Goal: Check status: Check status

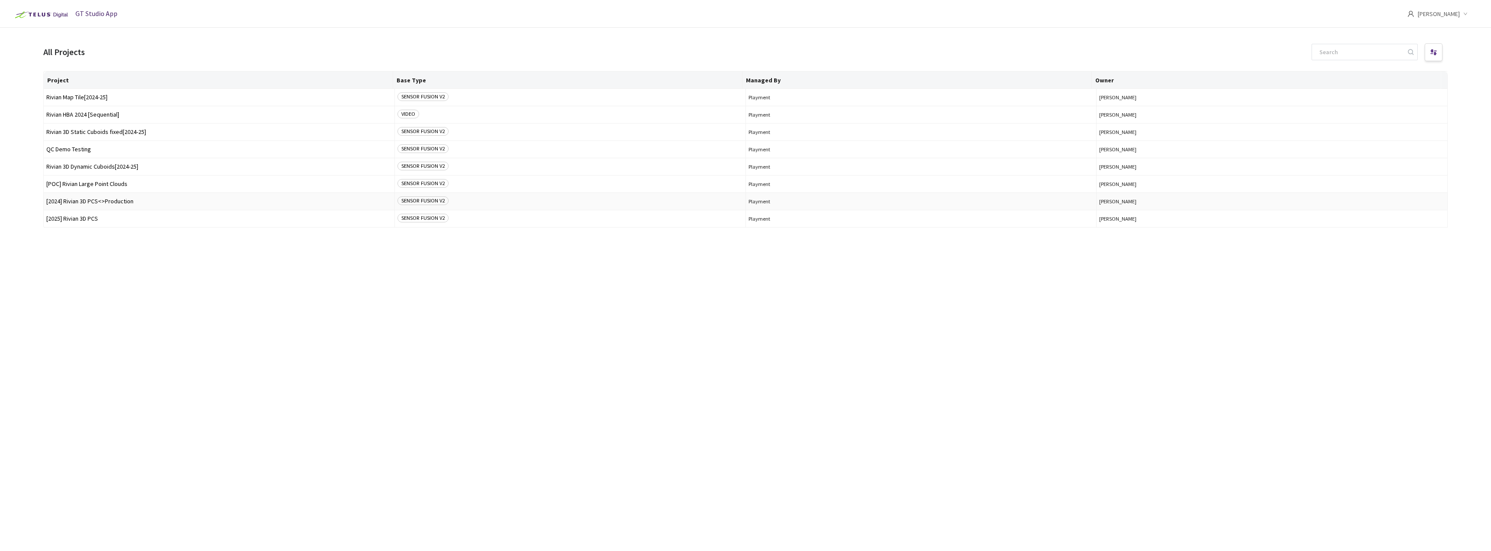
click at [106, 204] on span "[2024] Rivian 3D PCS<>Production" at bounding box center [218, 201] width 345 height 7
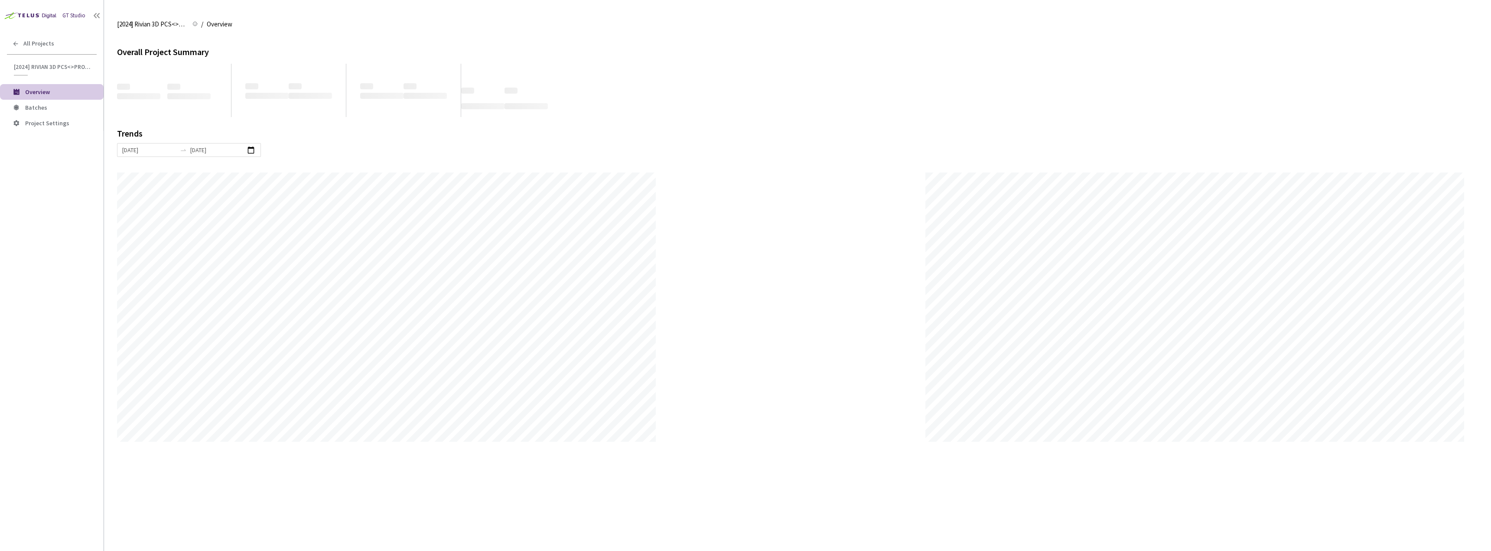
scroll to position [551, 1491]
click at [74, 106] on span "Batches" at bounding box center [61, 107] width 72 height 7
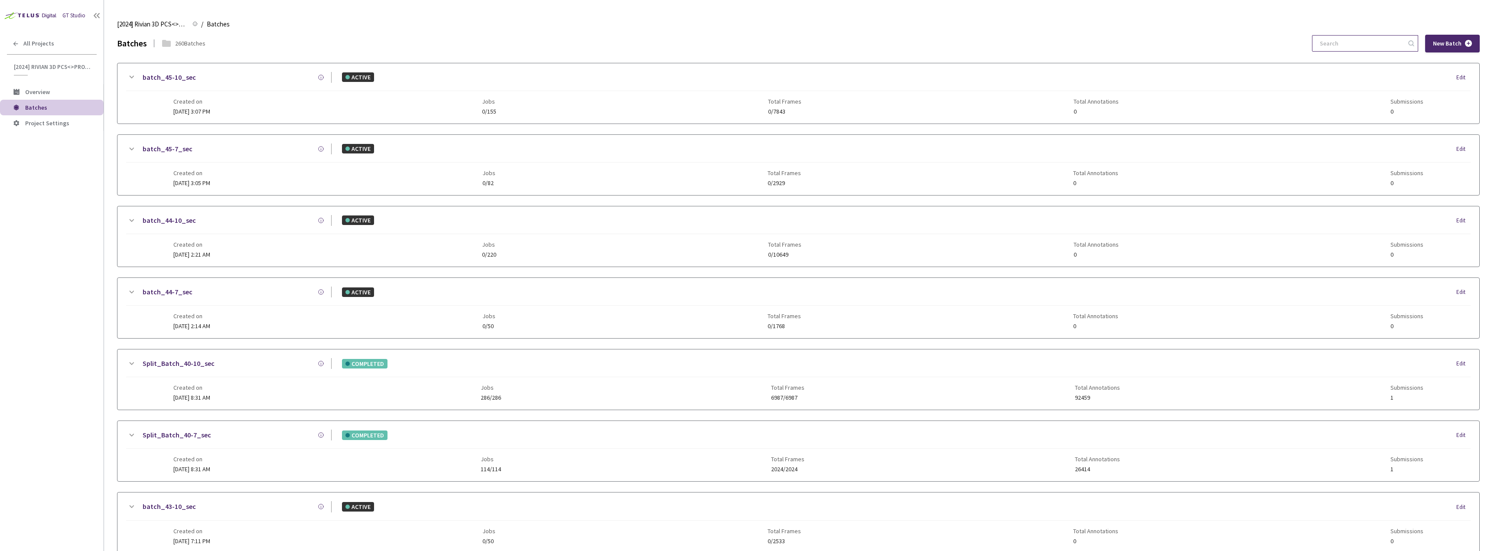
click at [1350, 40] on input at bounding box center [1360, 44] width 92 height 16
type input "7-7"
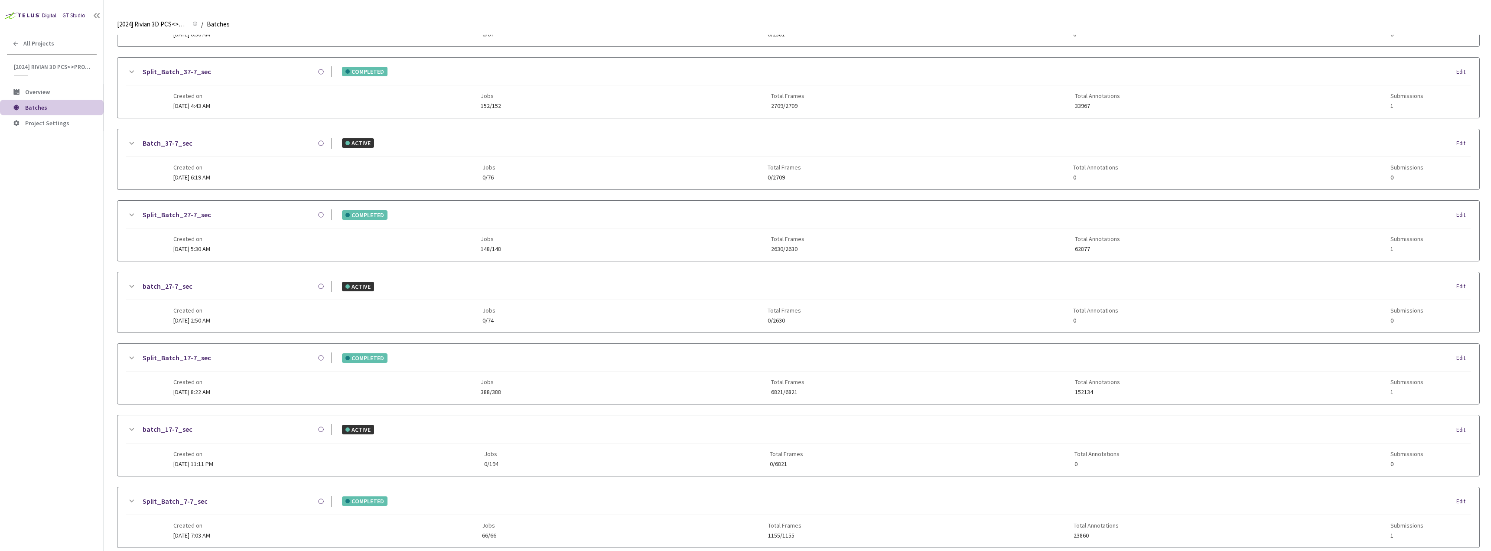
scroll to position [190, 0]
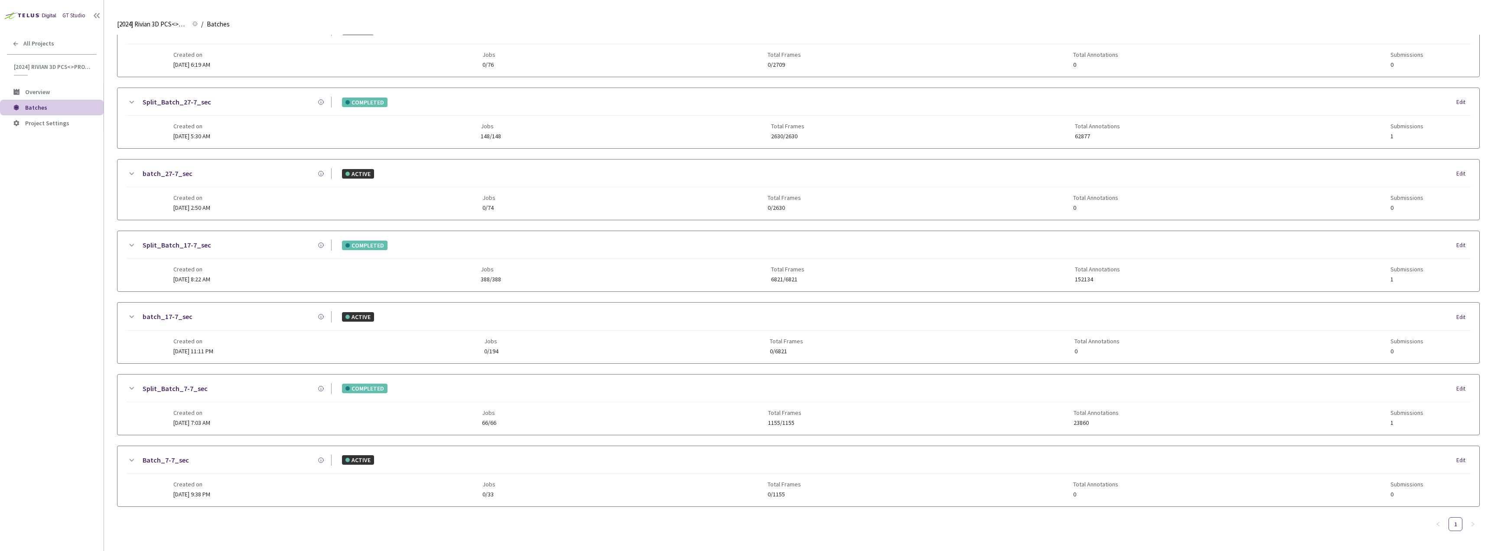
click at [194, 389] on link "Split_Batch_7-7_sec" at bounding box center [175, 388] width 65 height 11
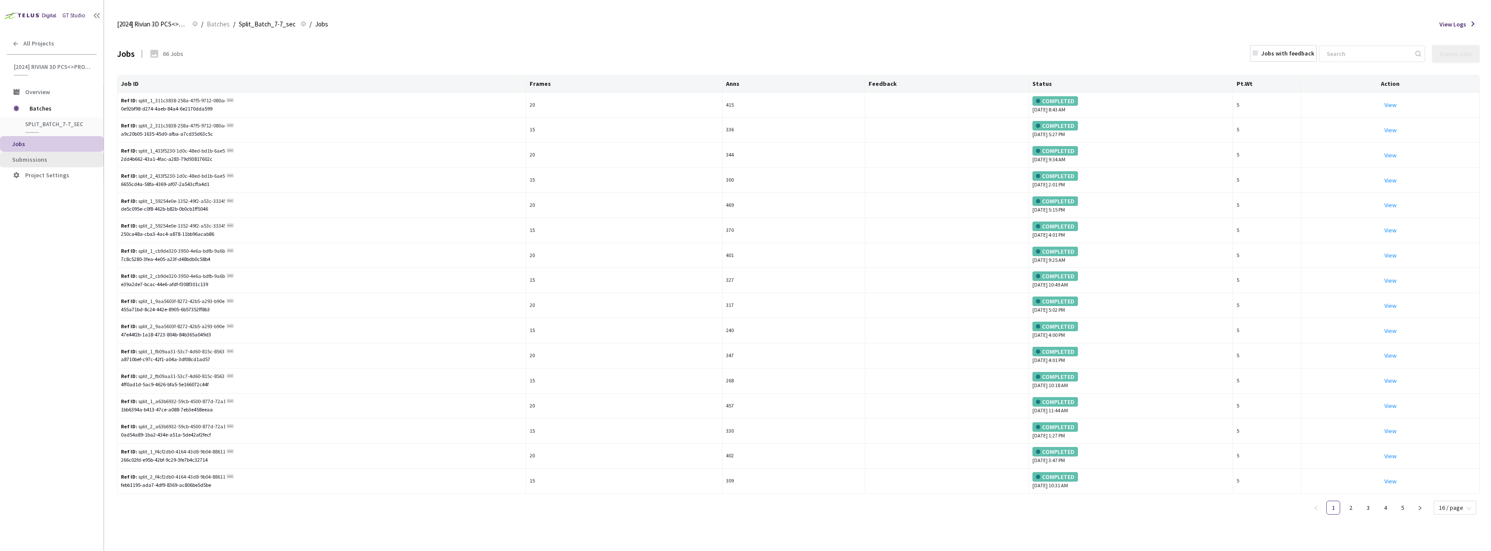
click at [66, 154] on li "Submissions" at bounding box center [52, 160] width 104 height 16
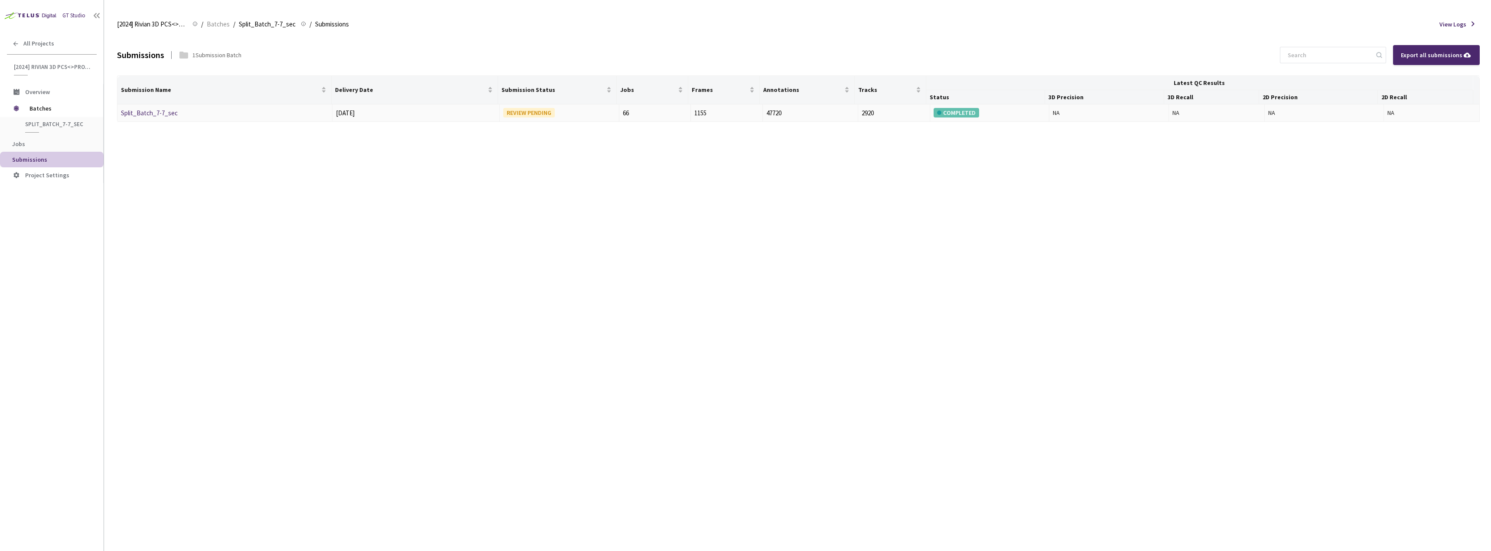
click at [163, 111] on link "Split_Batch_7-7_sec" at bounding box center [149, 113] width 57 height 8
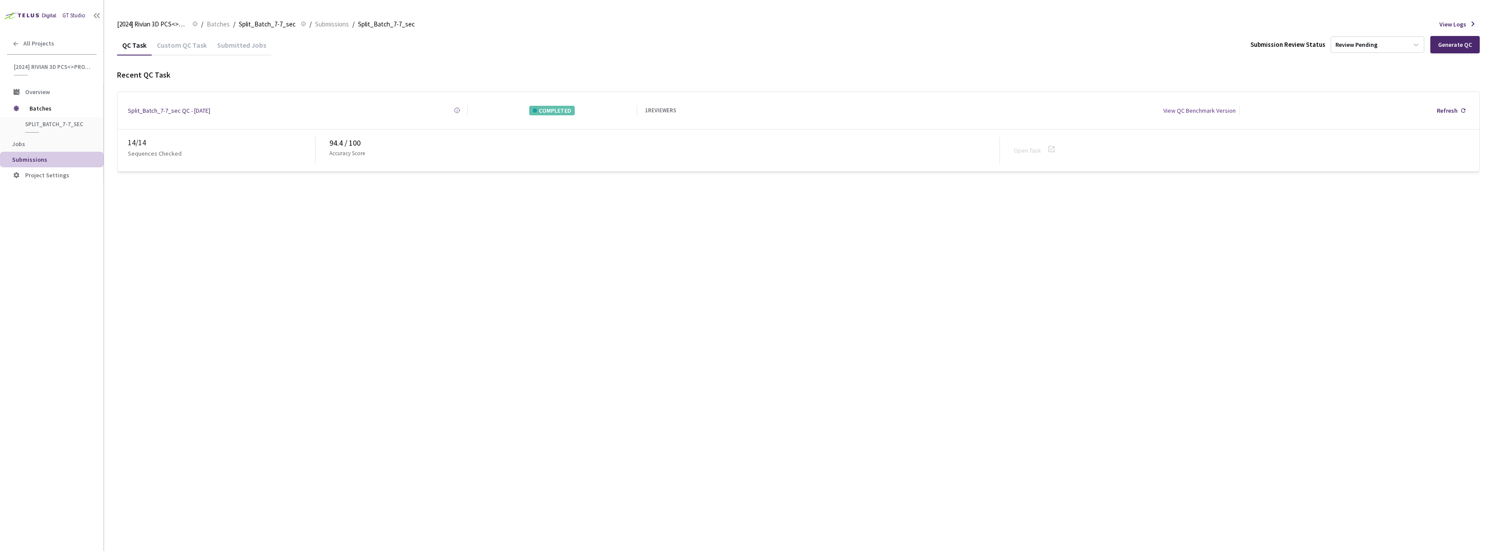
click at [174, 50] on div "Custom QC Task" at bounding box center [182, 48] width 60 height 15
drag, startPoint x: 346, startPoint y: 138, endPoint x: 326, endPoint y: 138, distance: 20.4
click at [326, 138] on div "52 / 52 Sequences Checked 94.52 / 100 Accuracy Score Open Task" at bounding box center [798, 151] width 1362 height 42
click at [337, 141] on div "94.52 / 100" at bounding box center [664, 143] width 670 height 12
drag, startPoint x: 331, startPoint y: 141, endPoint x: 345, endPoint y: 138, distance: 14.1
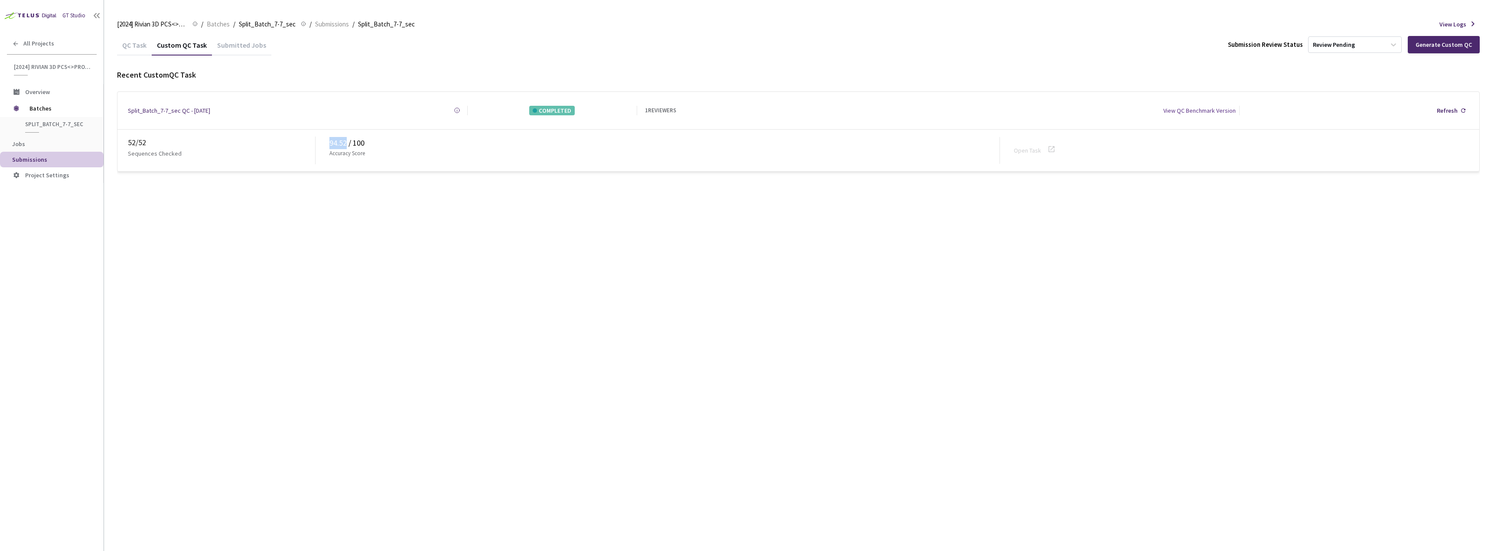
click at [345, 138] on div "94.52 / 100" at bounding box center [664, 143] width 670 height 12
copy div "94.52"
click at [419, 185] on div "QC Task Custom QC Task Submitted Jobs Submission Review Status Review Pending G…" at bounding box center [798, 293] width 1362 height 516
click at [30, 50] on div "All Projects" at bounding box center [52, 44] width 104 height 18
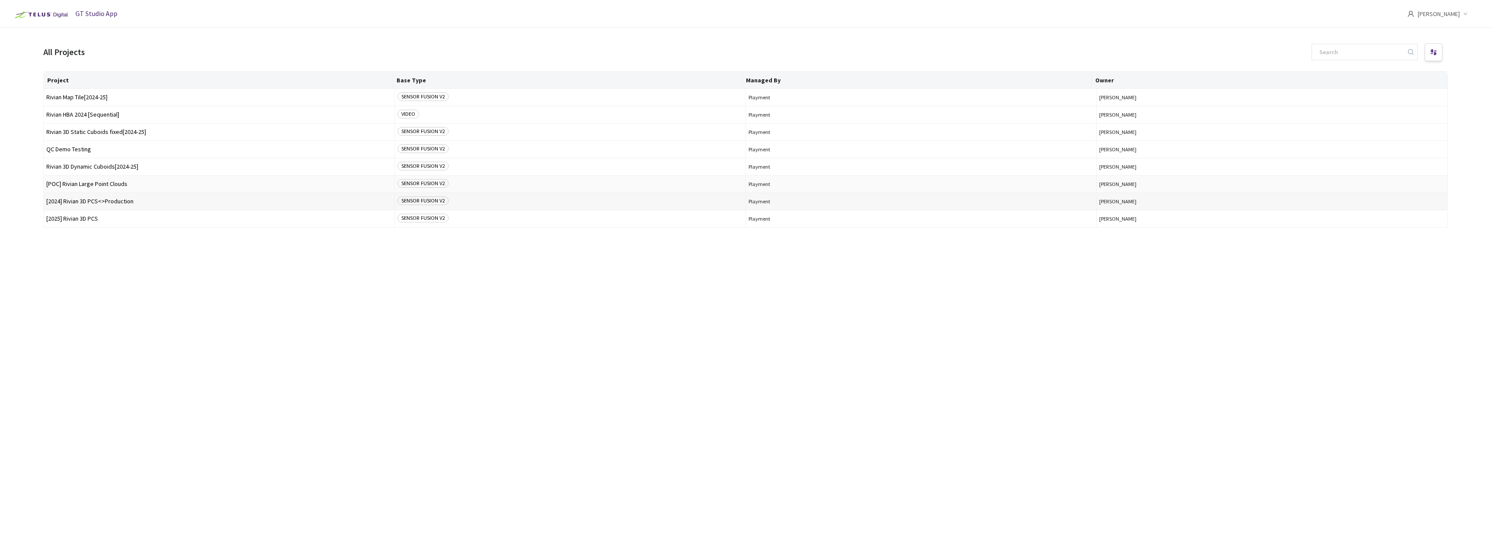
click at [114, 204] on span "[2024] Rivian 3D PCS<>Production" at bounding box center [218, 201] width 345 height 7
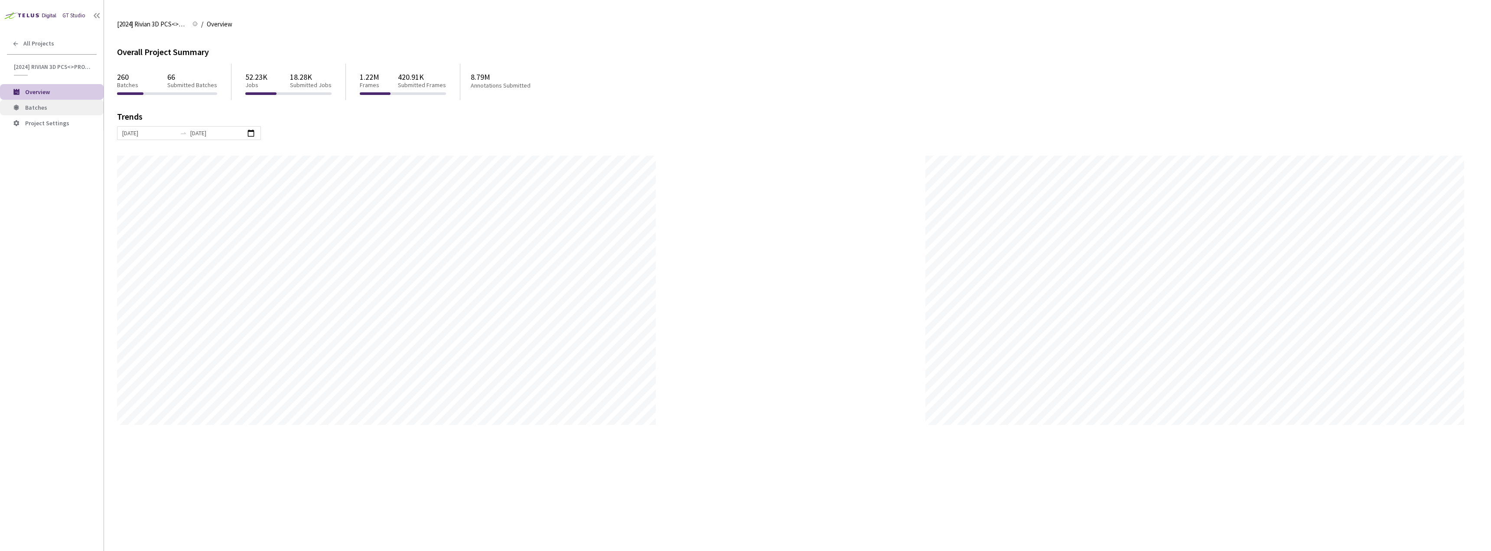
scroll to position [551, 1491]
click at [51, 111] on span "Batches" at bounding box center [61, 107] width 72 height 7
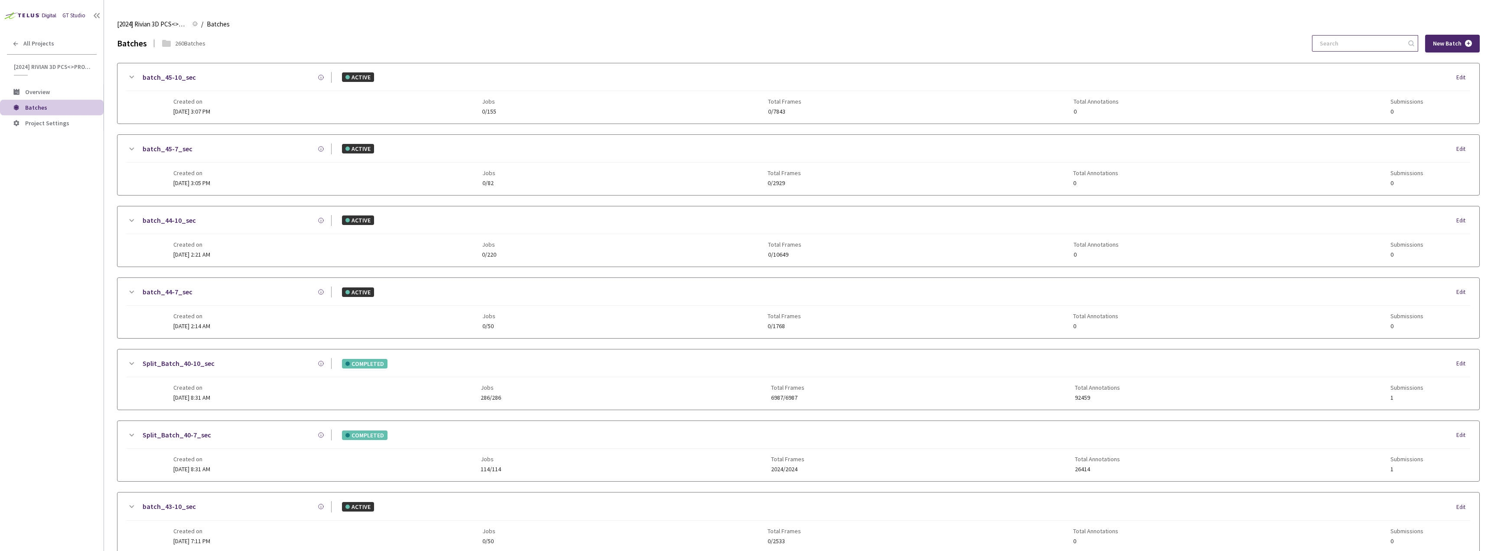
click at [1336, 41] on input at bounding box center [1360, 44] width 92 height 16
click at [1384, 31] on div "[2024] Rivian 3D PCS<>Production [2024] Rivian 3D PCS<>Production / Batches Bat…" at bounding box center [798, 24] width 1362 height 21
click at [1378, 35] on div "9-7 New Batch" at bounding box center [1396, 44] width 168 height 18
drag, startPoint x: 1378, startPoint y: 34, endPoint x: 1373, endPoint y: 37, distance: 5.1
click at [1377, 35] on div "9-7 New Batch" at bounding box center [1396, 44] width 168 height 18
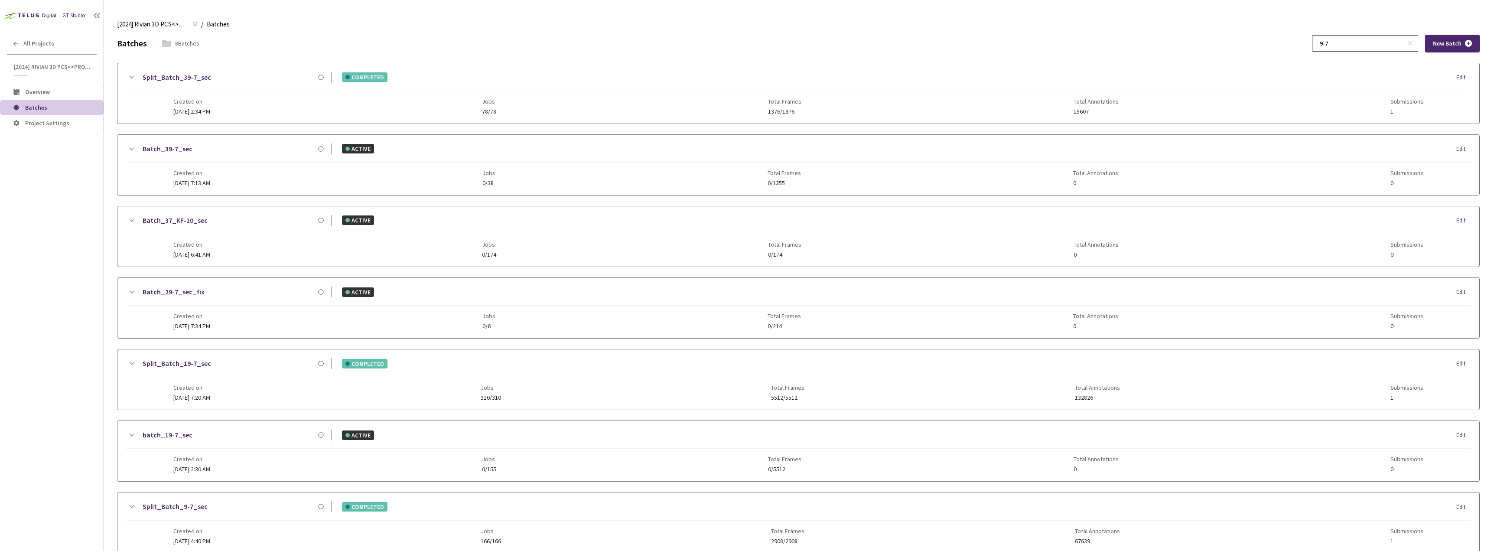
click at [1373, 37] on input "9-7" at bounding box center [1360, 44] width 92 height 16
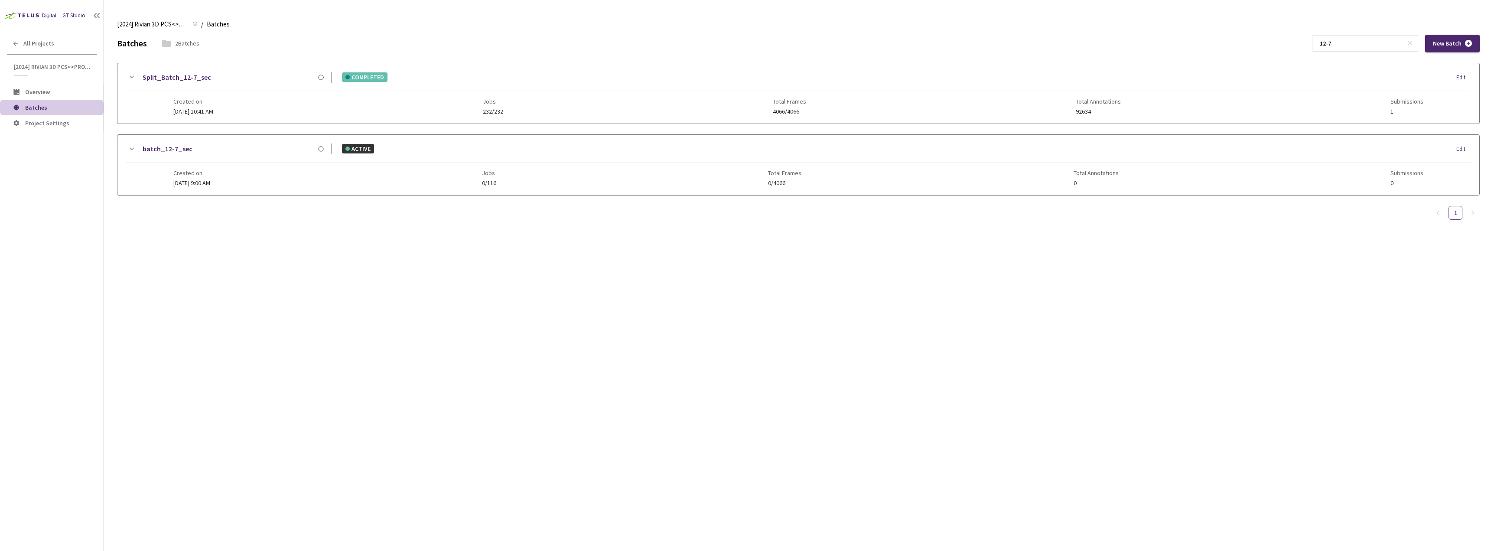
type input "12-7"
click at [183, 78] on link "Split_Batch_12-7_sec" at bounding box center [177, 77] width 68 height 11
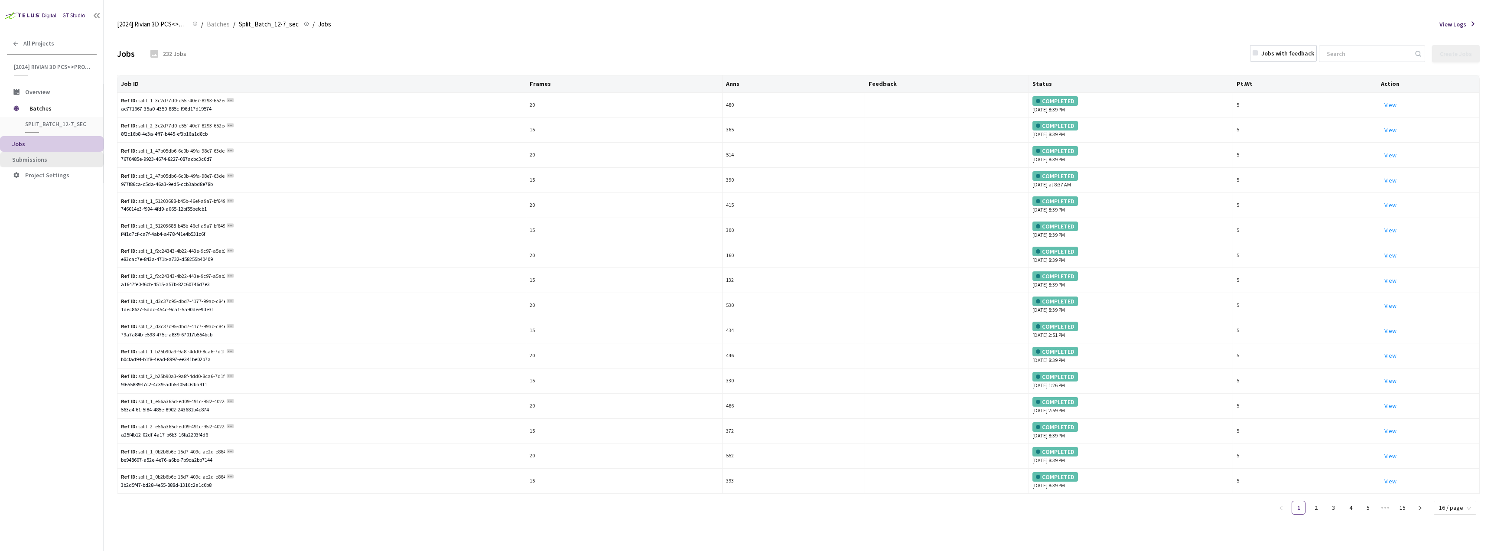
drag, startPoint x: 61, startPoint y: 153, endPoint x: 78, endPoint y: 155, distance: 17.5
click at [61, 152] on li "Submissions" at bounding box center [52, 160] width 104 height 16
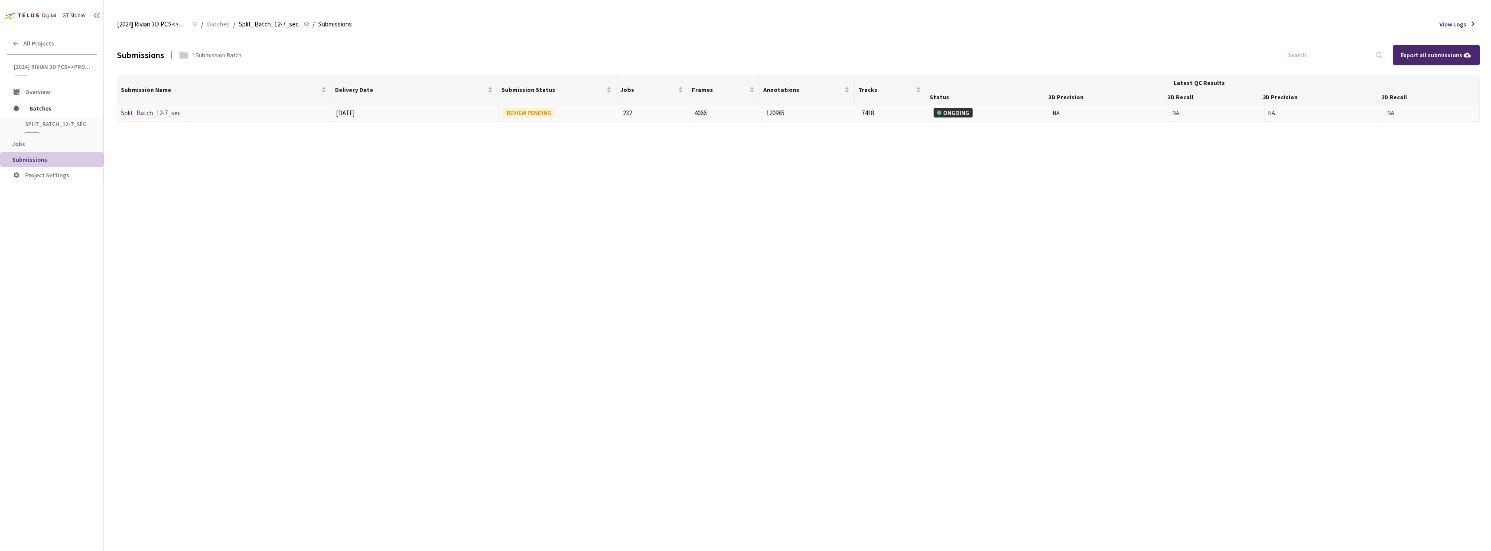
click at [163, 111] on link "Split_Batch_12-7_sec" at bounding box center [151, 113] width 60 height 8
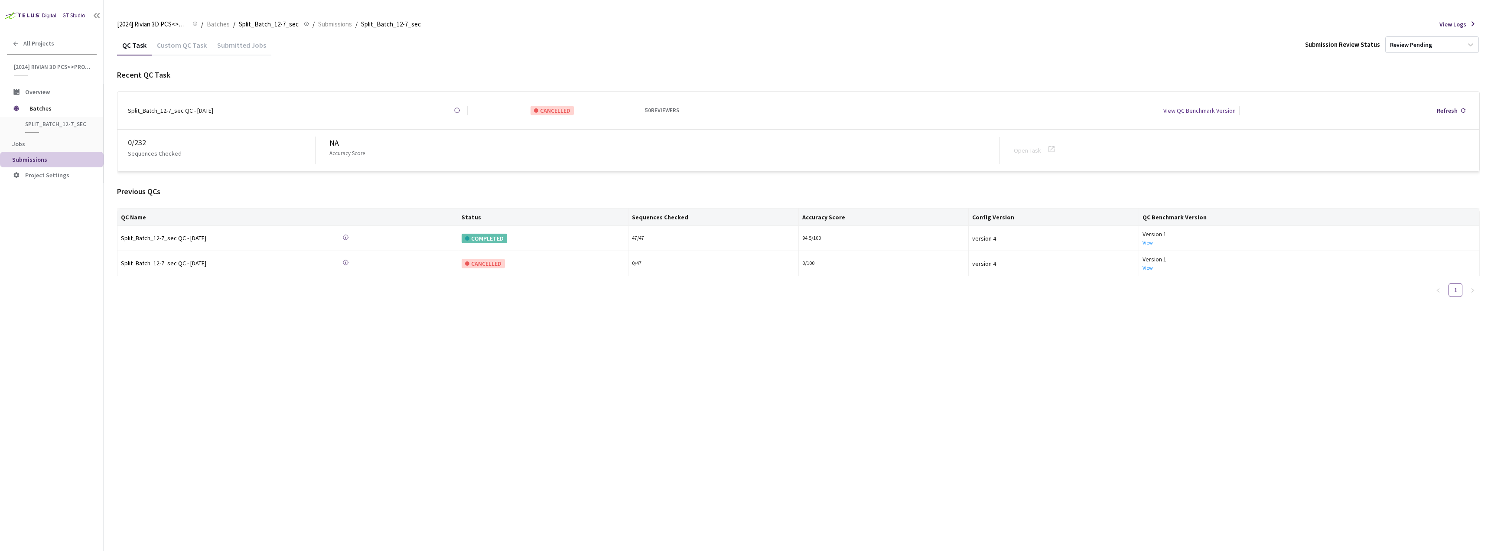
click at [185, 49] on div "Custom QC Task" at bounding box center [182, 48] width 60 height 15
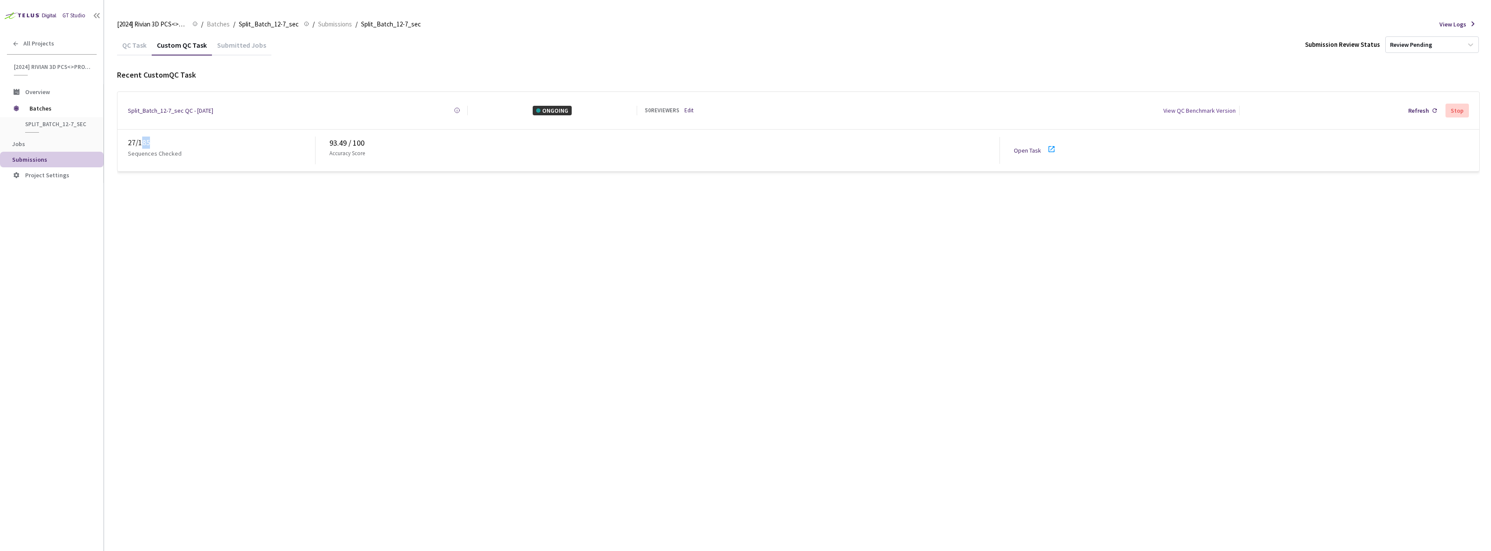
drag, startPoint x: 150, startPoint y: 141, endPoint x: 126, endPoint y: 136, distance: 24.4
click at [127, 136] on div "27 / 185 Sequences Checked 93.49 / 100 Accuracy Score Open Task" at bounding box center [798, 151] width 1362 height 42
click at [167, 191] on div "QC Task Custom QC Task Submitted Jobs Submission Review Status Review Pending R…" at bounding box center [798, 293] width 1362 height 516
drag, startPoint x: 158, startPoint y: 145, endPoint x: 125, endPoint y: 140, distance: 33.3
click at [127, 141] on div "27 / 185 Sequences Checked 93.49 / 100 Accuracy Score Open Task" at bounding box center [798, 151] width 1362 height 42
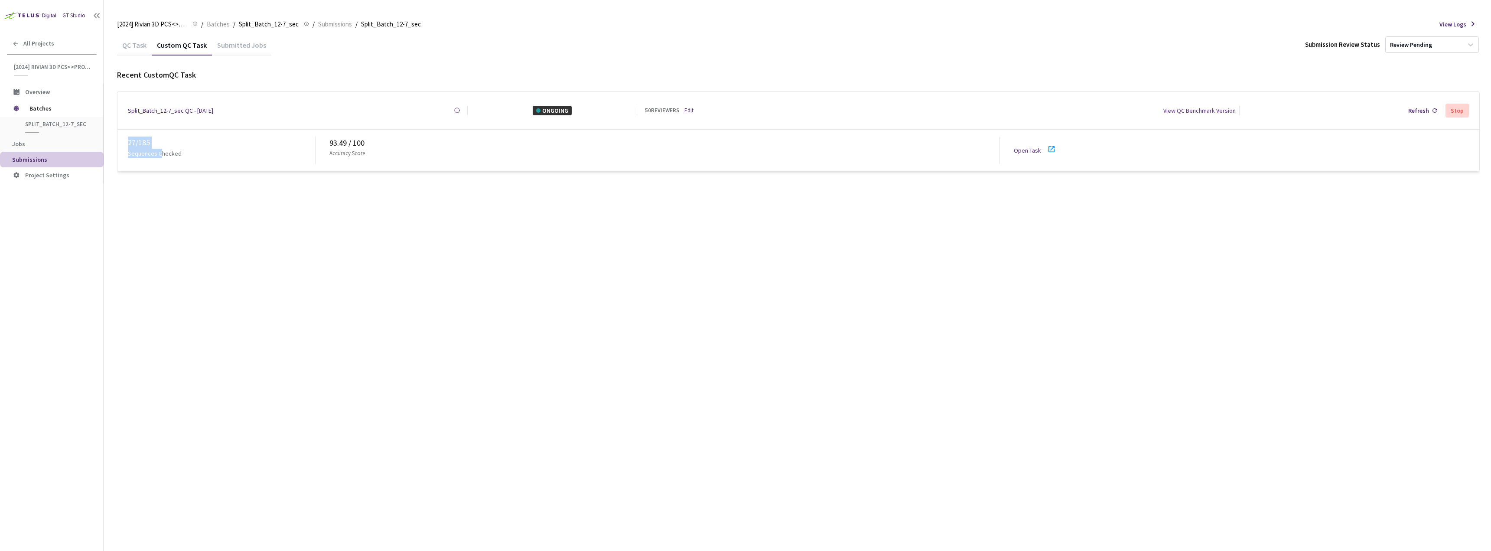
click at [149, 174] on div "QC Task Custom QC Task Submitted Jobs Submission Review Status Review Pending R…" at bounding box center [798, 109] width 1362 height 148
drag, startPoint x: 159, startPoint y: 143, endPoint x: 131, endPoint y: 143, distance: 27.7
click at [132, 143] on div "27 / 185" at bounding box center [221, 143] width 187 height 12
click at [162, 199] on div "QC Task Custom QC Task Submitted Jobs Submission Review Status Review Pending R…" at bounding box center [798, 293] width 1362 height 516
drag, startPoint x: 141, startPoint y: 135, endPoint x: 133, endPoint y: 137, distance: 8.4
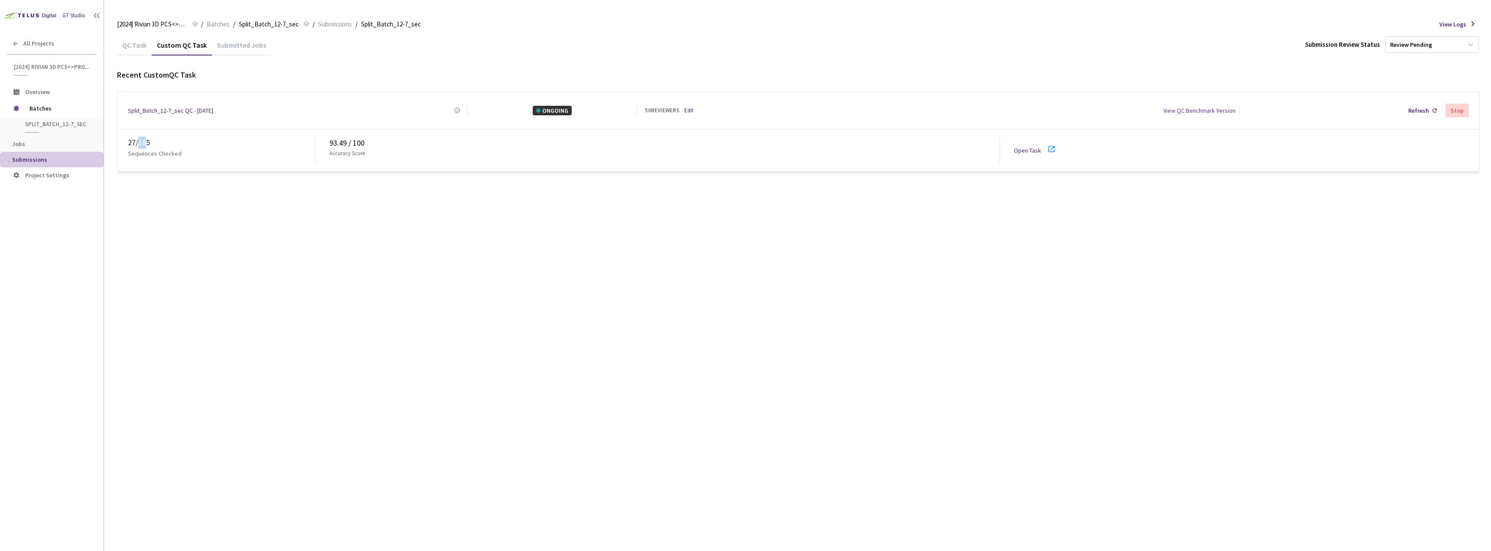
click at [133, 137] on div "27 / 185 Sequences Checked 93.49 / 100 Accuracy Score Open Task" at bounding box center [798, 151] width 1362 height 42
click at [150, 137] on div "27 / 185" at bounding box center [221, 143] width 187 height 12
click at [1063, 148] on div "27 / 185 Sequences Checked 93.49 / 100 Accuracy Score Open Task" at bounding box center [798, 151] width 1362 height 42
click at [1057, 146] on div at bounding box center [1054, 150] width 16 height 13
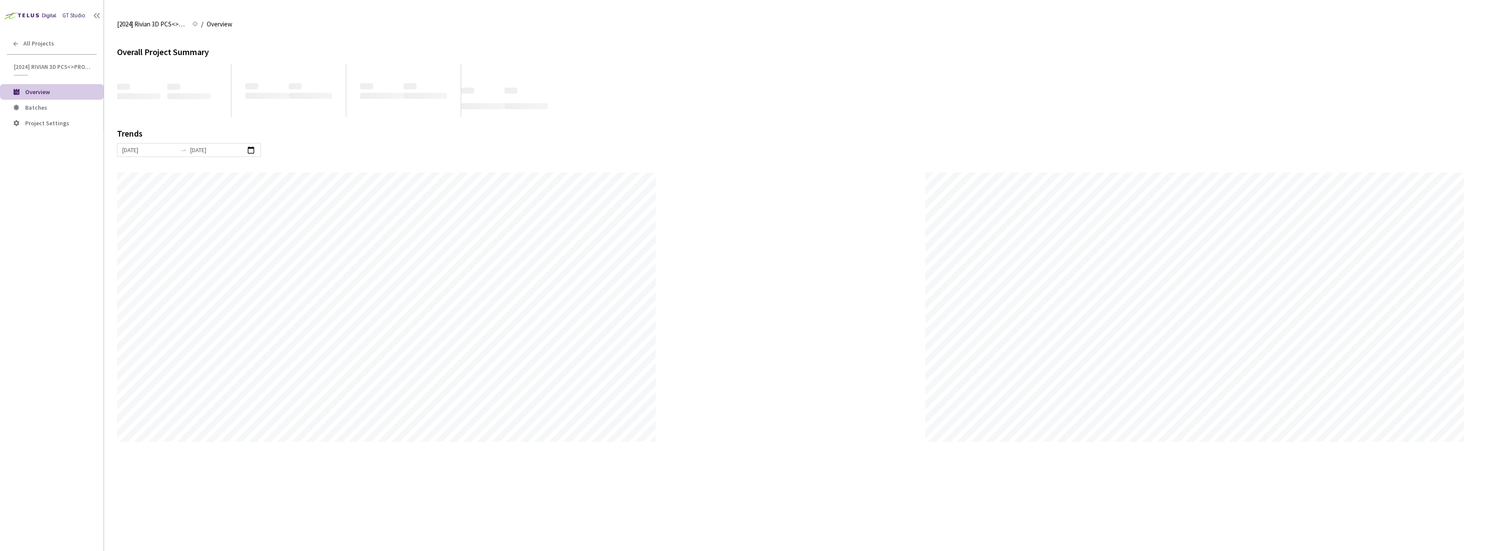
scroll to position [551, 1491]
click at [34, 113] on li "Batches" at bounding box center [52, 108] width 104 height 16
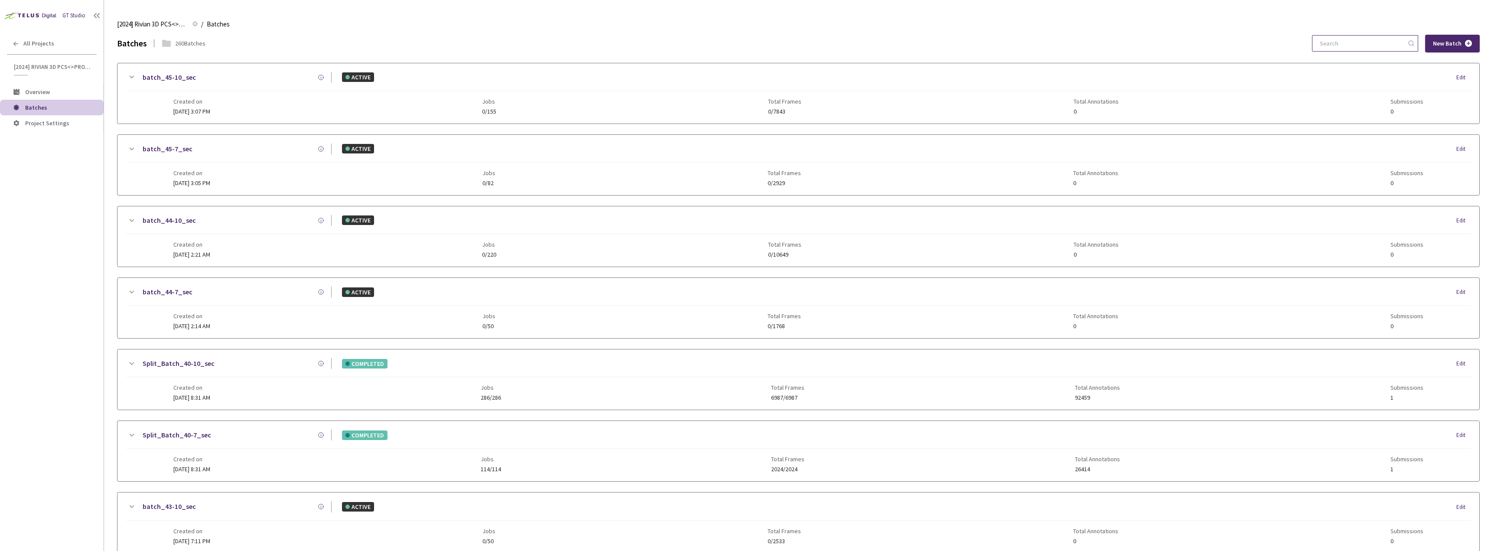
drag, startPoint x: 1328, startPoint y: 52, endPoint x: 1338, endPoint y: 46, distance: 11.7
click at [1330, 52] on div at bounding box center [1365, 43] width 106 height 16
click at [1338, 46] on input at bounding box center [1360, 44] width 92 height 16
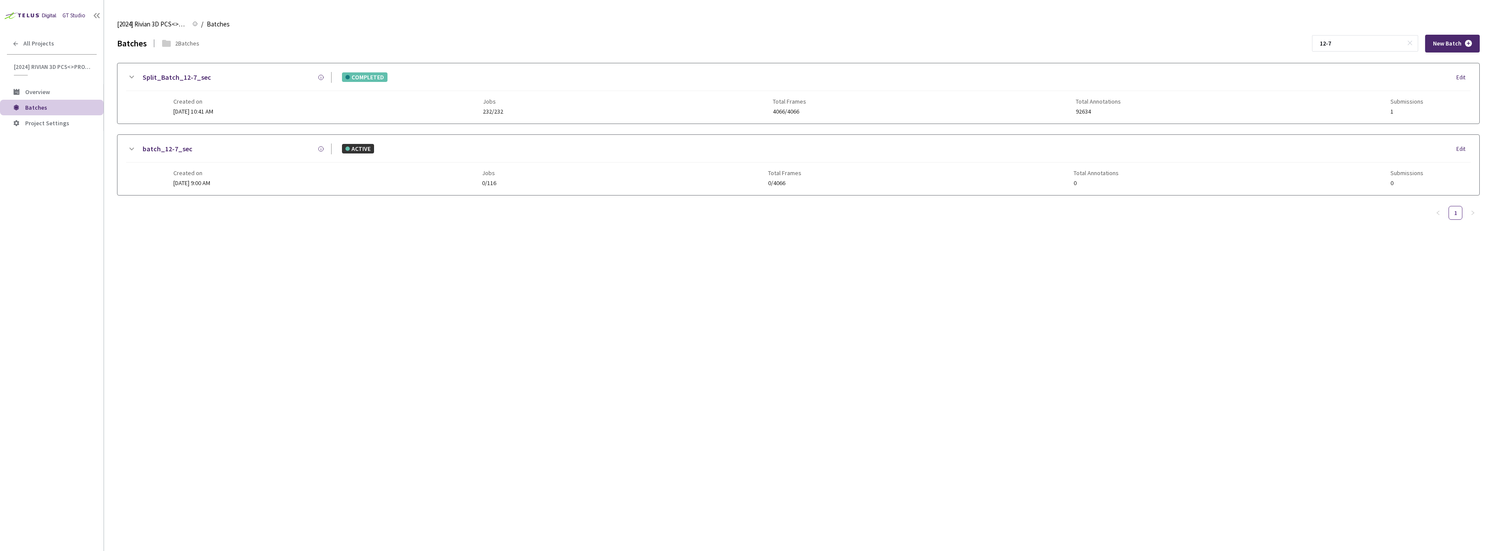
type input "12-7"
click at [193, 73] on link "Split_Batch_12-7_sec" at bounding box center [177, 77] width 68 height 11
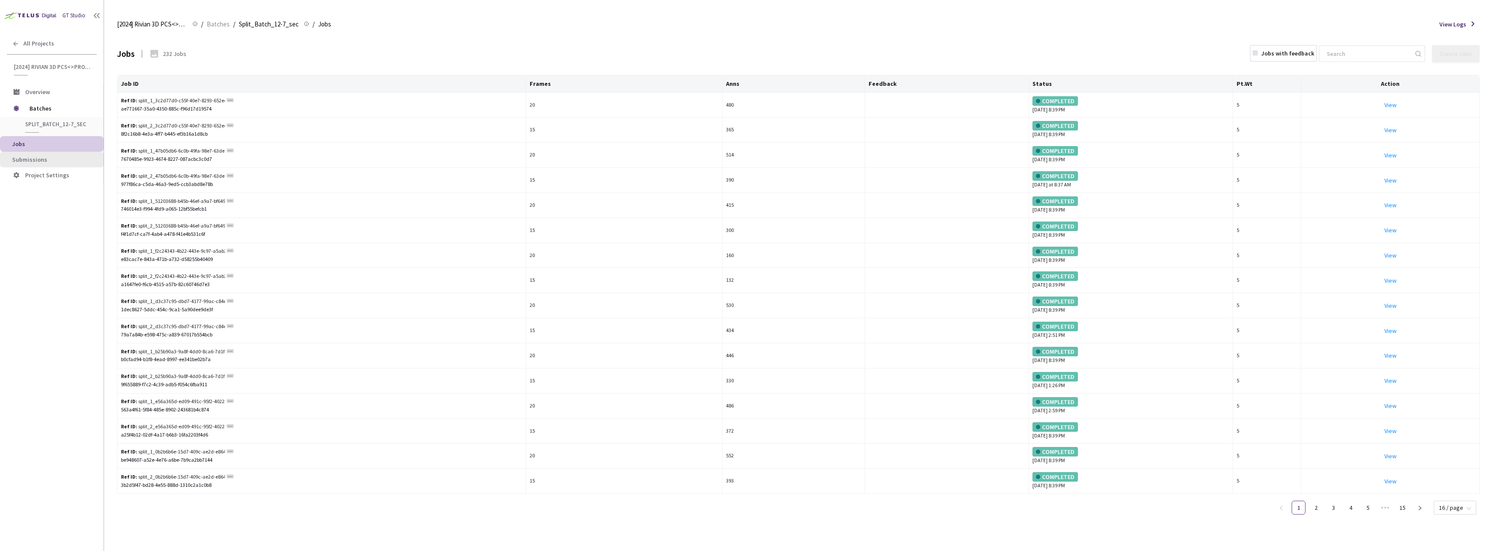
click at [59, 153] on li "Submissions" at bounding box center [52, 160] width 104 height 16
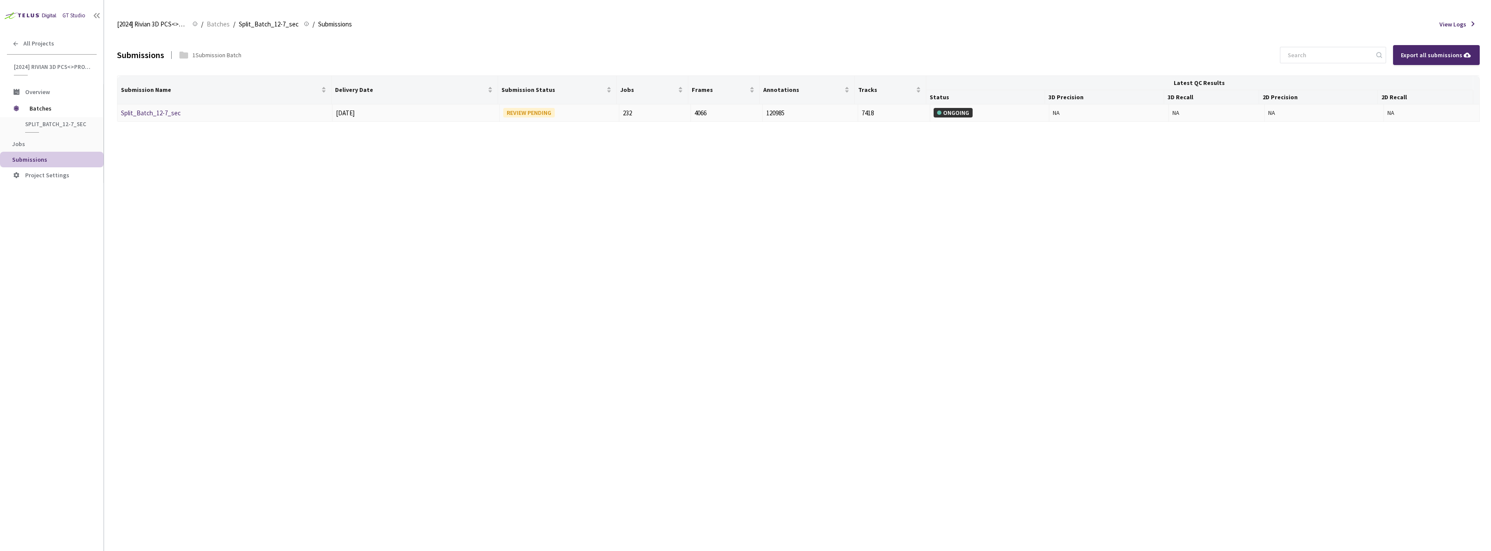
click at [160, 115] on link "Split_Batch_12-7_sec" at bounding box center [151, 113] width 60 height 8
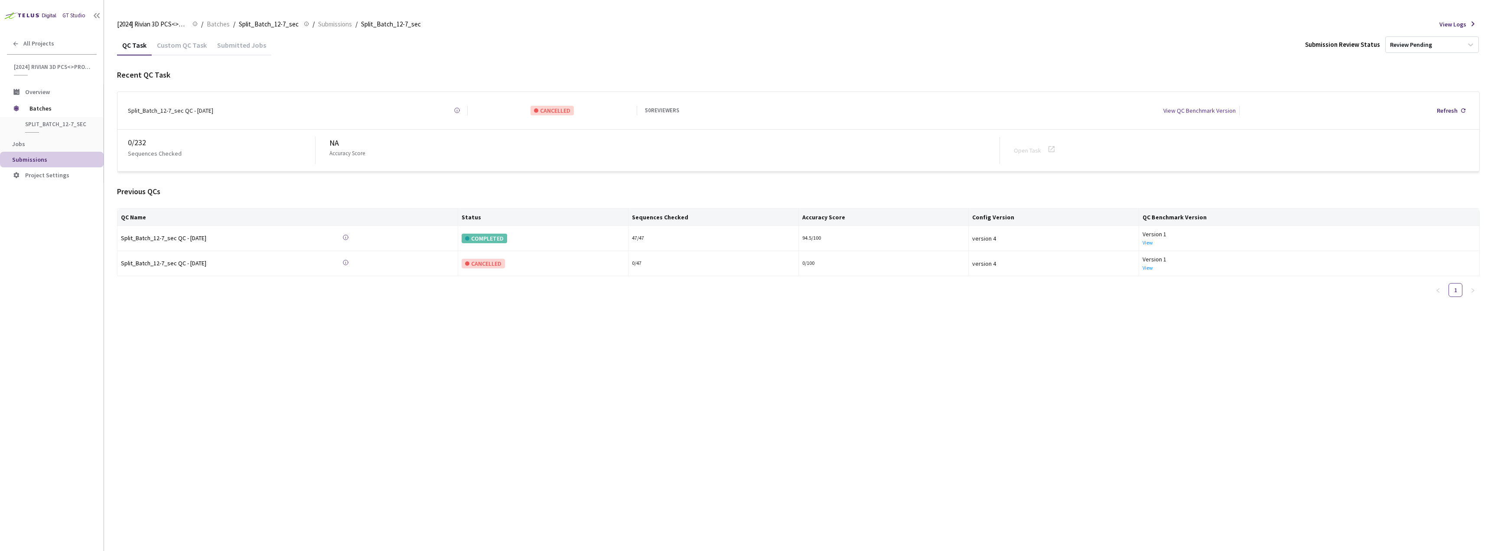
click at [184, 55] on div "Custom QC Task" at bounding box center [182, 48] width 60 height 15
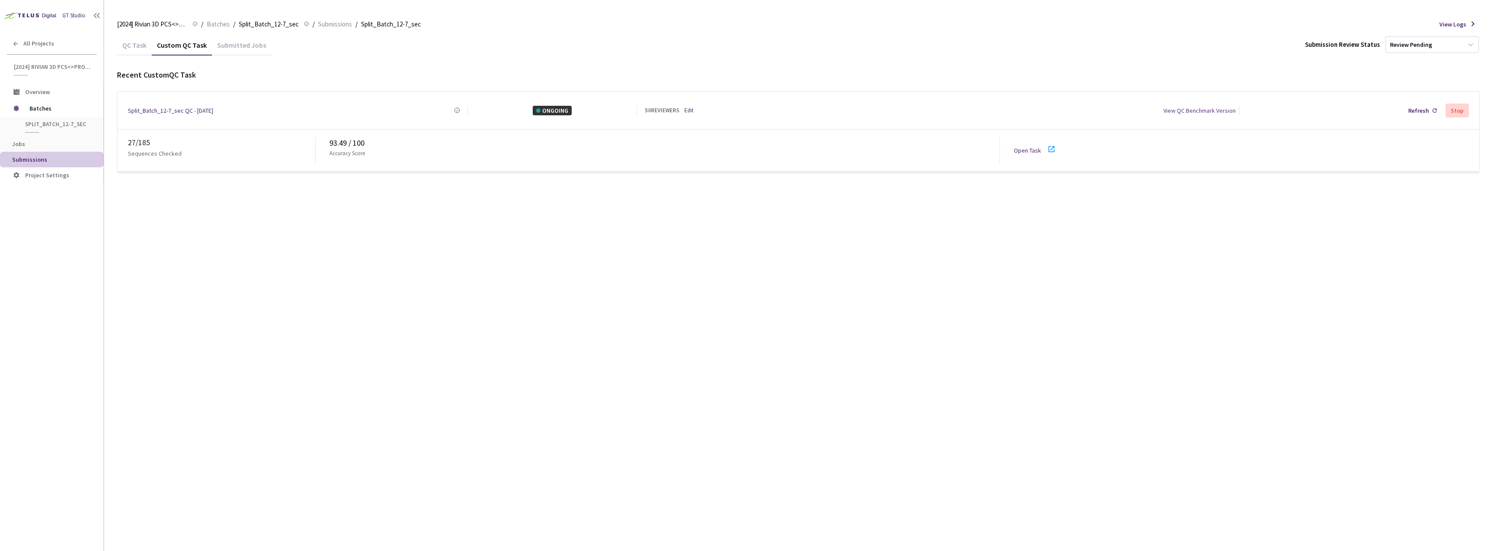
click at [1051, 149] on icon at bounding box center [1051, 149] width 10 height 10
